Goal: Find contact information: Find contact information

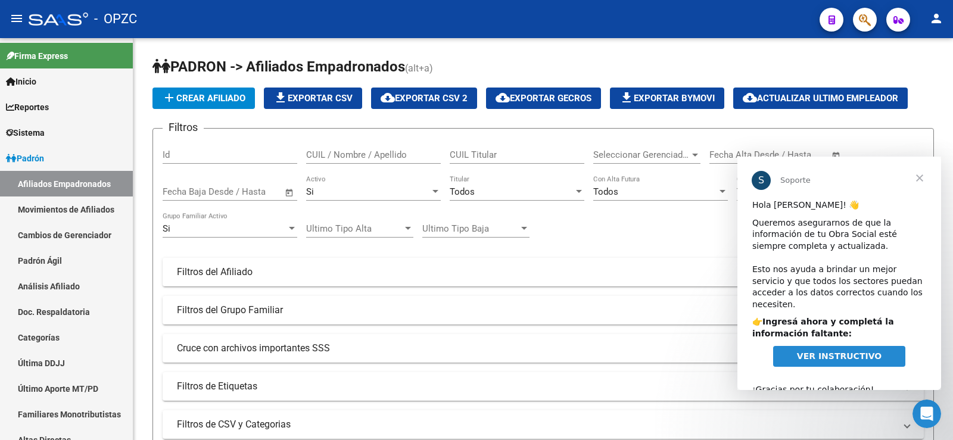
click at [824, 351] on span "VER INSTRUCTIVO" at bounding box center [839, 356] width 85 height 10
click at [58, 70] on link "Inicio" at bounding box center [66, 82] width 133 height 26
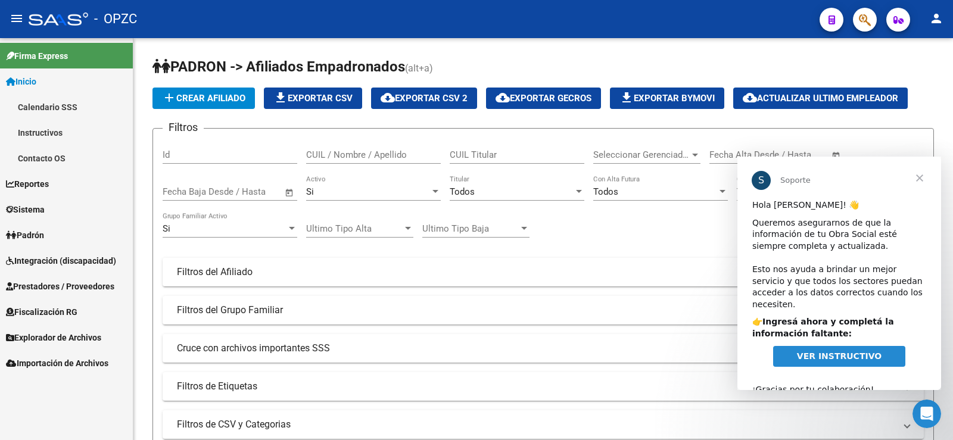
click at [45, 156] on link "Contacto OS" at bounding box center [66, 158] width 133 height 26
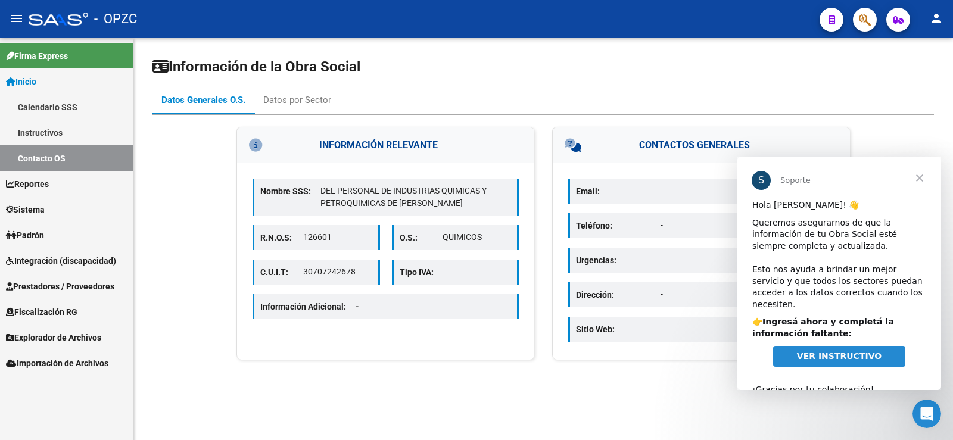
click at [922, 176] on span "Cerrar" at bounding box center [919, 178] width 43 height 43
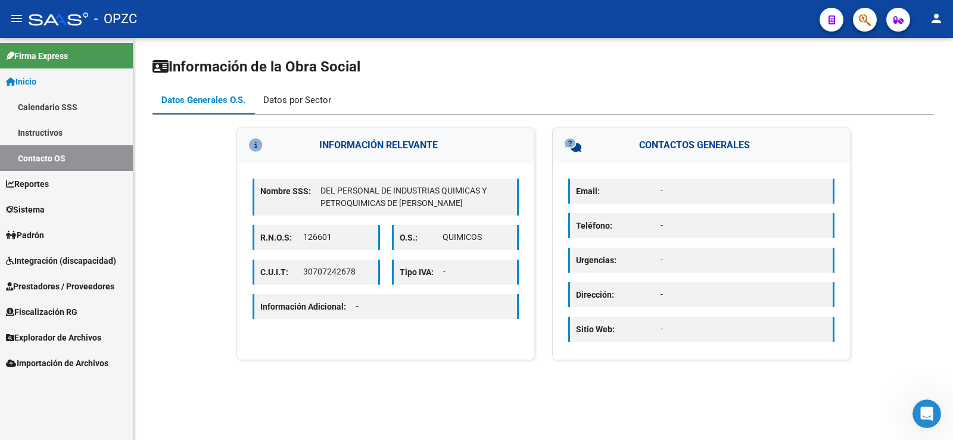
click at [297, 102] on div "Datos por Sector" at bounding box center [297, 100] width 68 height 13
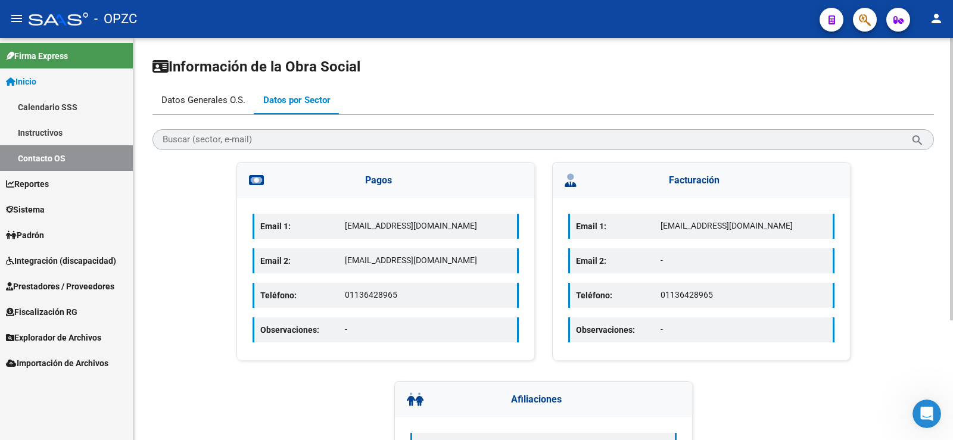
click at [197, 98] on div "Datos Generales O.S." at bounding box center [203, 100] width 84 height 13
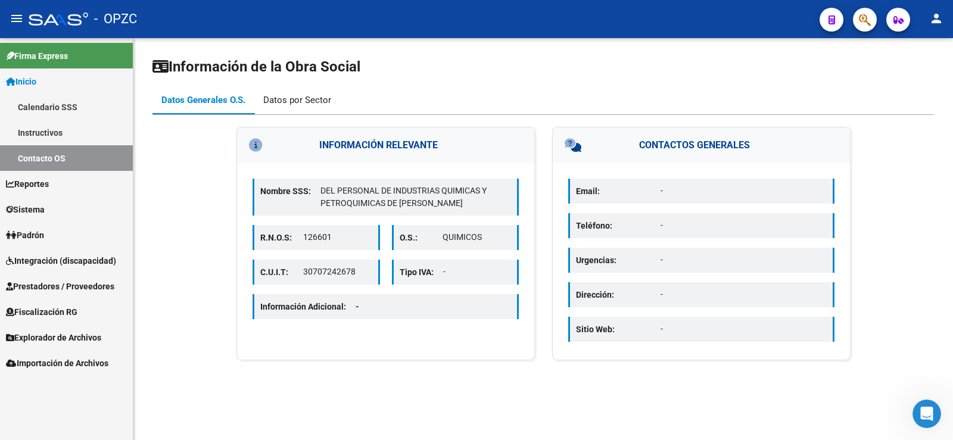
click at [297, 94] on div "Datos por Sector" at bounding box center [297, 100] width 68 height 13
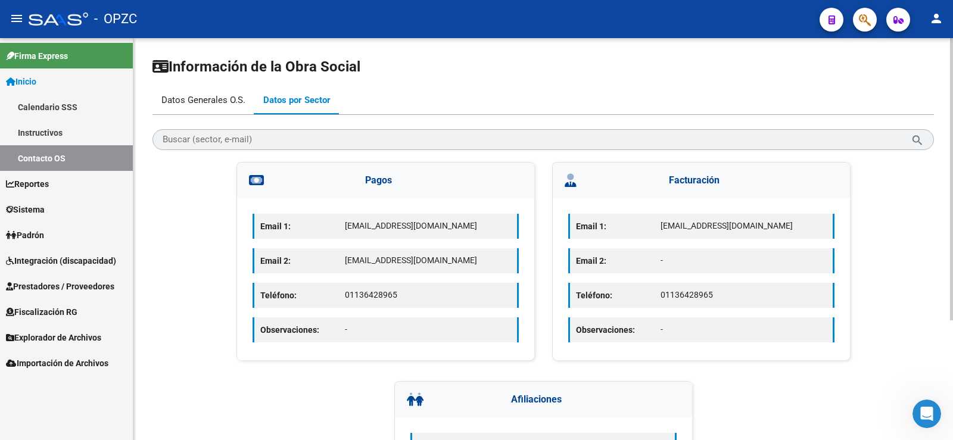
click at [213, 99] on div "Datos Generales O.S." at bounding box center [203, 100] width 84 height 13
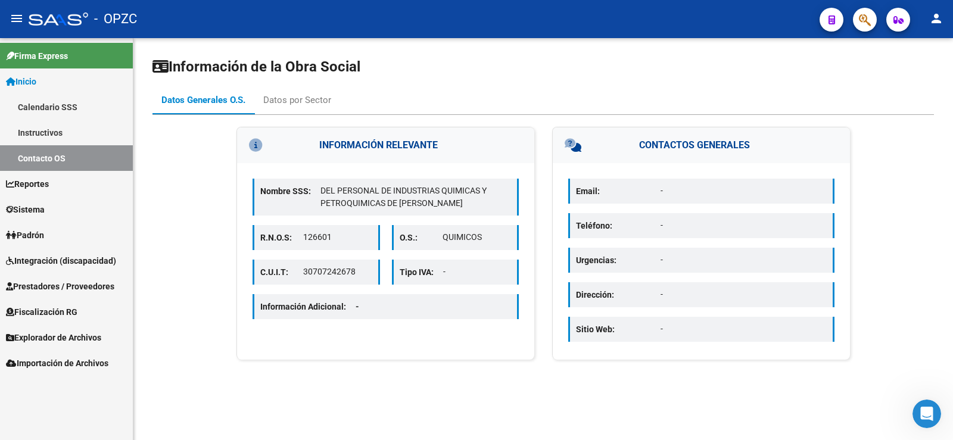
click at [608, 185] on p "Email:" at bounding box center [618, 191] width 85 height 13
click at [595, 223] on p "Teléfono:" at bounding box center [618, 225] width 85 height 13
click at [37, 227] on link "Padrón" at bounding box center [66, 235] width 133 height 26
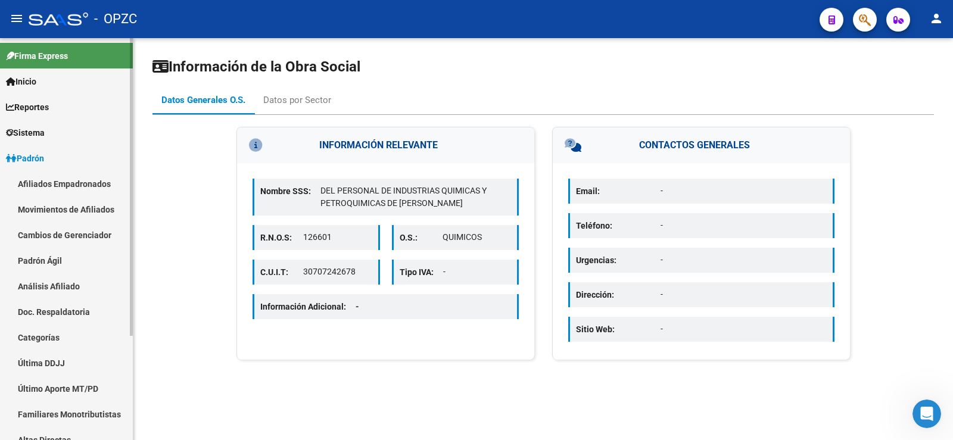
click at [55, 183] on link "Afiliados Empadronados" at bounding box center [66, 184] width 133 height 26
